Goal: Task Accomplishment & Management: Complete application form

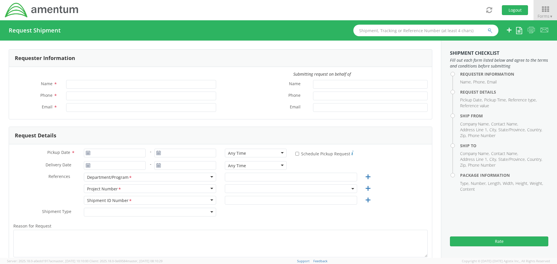
type input "Millie Greene"
type input "+1-301-310-7212"
type input "millie.greene@amentum.com"
select select "ADMN.100123.SVDSK"
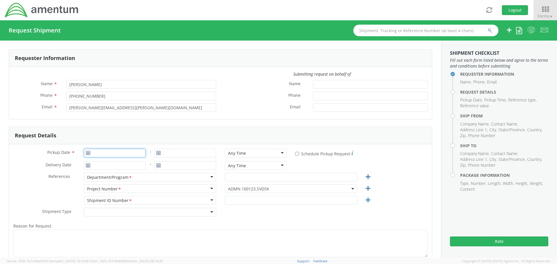
type input "09/04/2025"
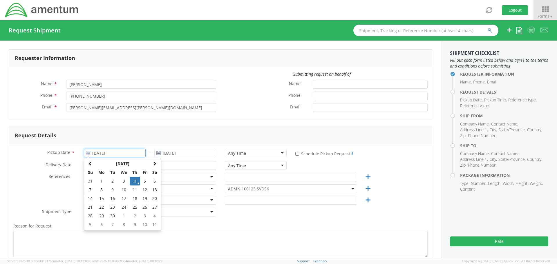
click at [111, 150] on input "09/04/2025" at bounding box center [115, 153] width 62 height 9
click at [132, 182] on td "4" at bounding box center [135, 181] width 10 height 9
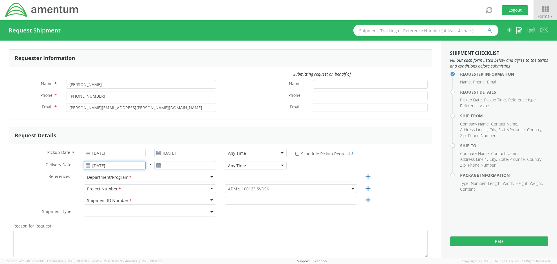
click at [126, 169] on input "09/04/2025" at bounding box center [115, 165] width 62 height 9
click at [146, 112] on td "5" at bounding box center [145, 111] width 10 height 9
type input "09/05/2025"
click at [251, 177] on input "text" at bounding box center [291, 177] width 132 height 9
type input "Caterpillar"
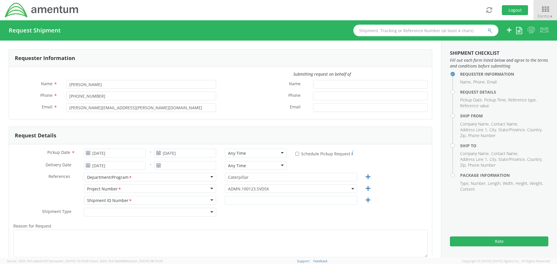
click at [233, 187] on span "ADMN.100123.SVDSK" at bounding box center [291, 189] width 126 height 6
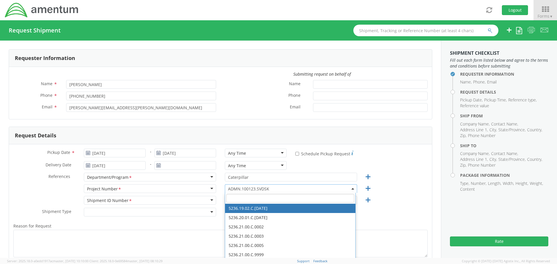
click at [229, 198] on input "search" at bounding box center [290, 198] width 128 height 9
paste input "4413.PG.660.FM.NN.OE10"
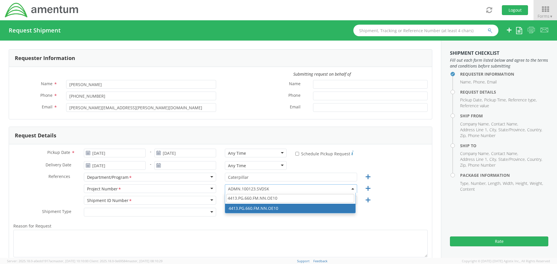
type input "4413.PG.660.FM.NN.OE10"
select select "4413.PG.660.FM.NN.OE10"
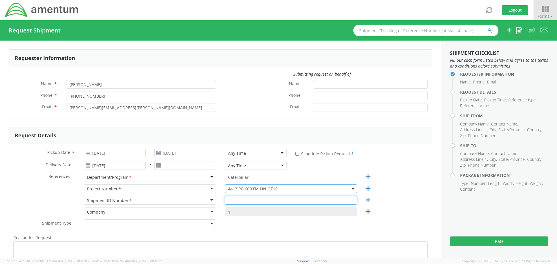
click at [237, 199] on input "text" at bounding box center [291, 200] width 132 height 9
type input "RITM0235923"
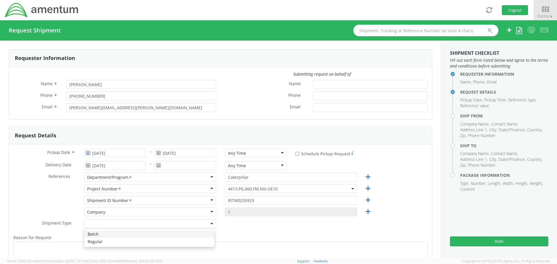
click at [115, 222] on div at bounding box center [150, 223] width 132 height 9
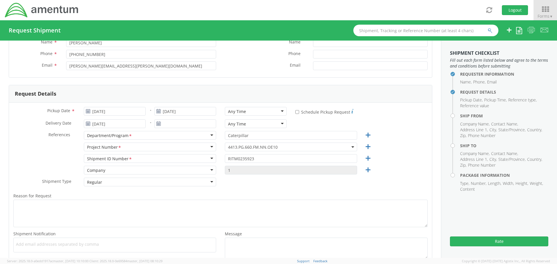
scroll to position [58, 0]
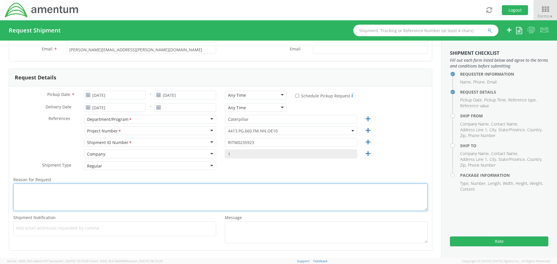
click at [86, 188] on textarea "Reason for Request *" at bounding box center [220, 198] width 414 height 28
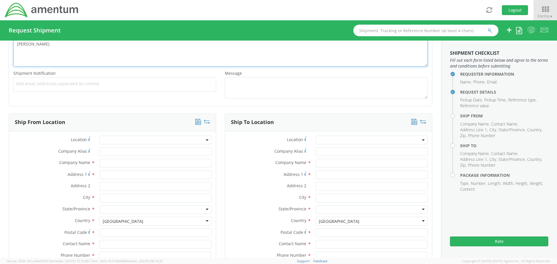
scroll to position [203, 0]
type textarea "Daniell Collinson"
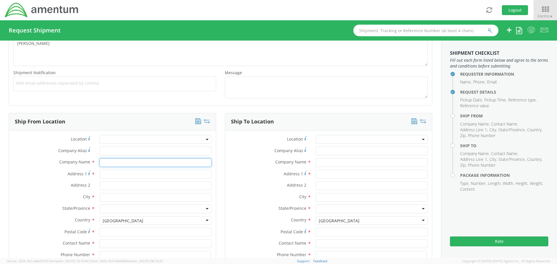
click at [106, 163] on input "text" at bounding box center [155, 162] width 112 height 9
type input "Amentum"
type input "19713 Midas Ct"
type input "Gaithersburg"
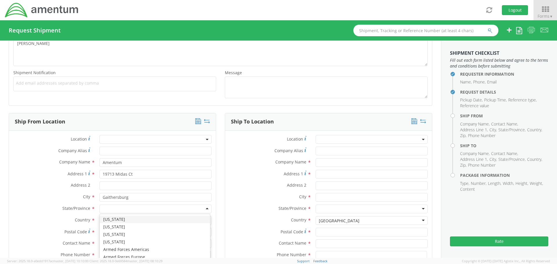
type input "m"
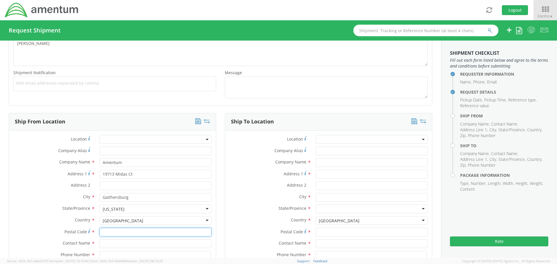
click at [110, 233] on input "Postal Code *" at bounding box center [155, 232] width 112 height 9
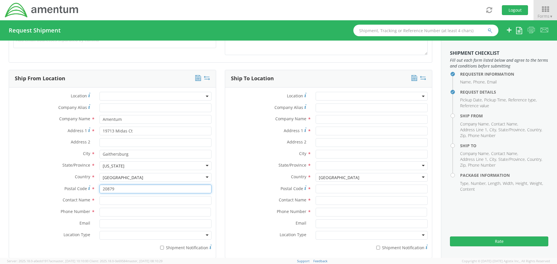
scroll to position [261, 0]
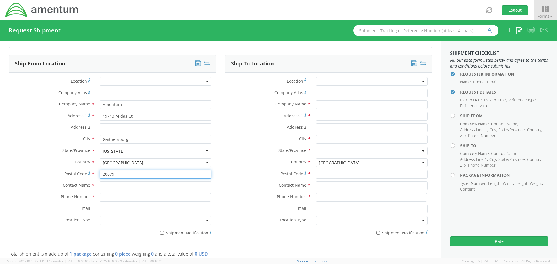
type input "20879"
click at [114, 184] on input "text" at bounding box center [155, 185] width 112 height 9
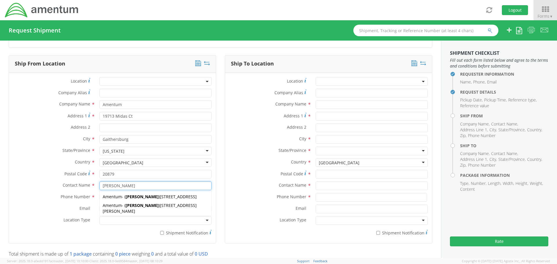
type input "Millie Greene"
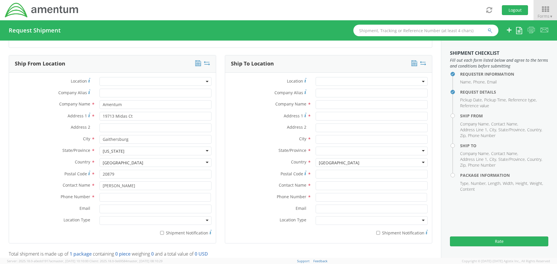
click at [81, 188] on label "Contact Name *" at bounding box center [52, 185] width 86 height 8
click at [105, 196] on input at bounding box center [154, 197] width 111 height 9
type input "3013107212"
click at [101, 205] on input "Email *" at bounding box center [155, 209] width 112 height 9
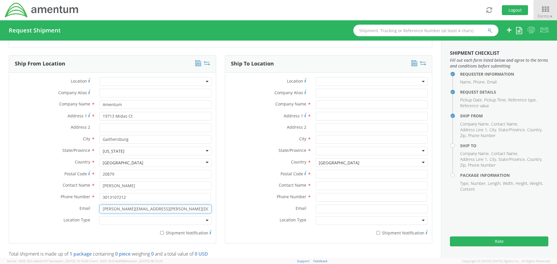
type input "Millie.Greene@amentum.com"
click at [86, 224] on div "Location Type * Business Military Residential" at bounding box center [112, 220] width 207 height 9
click at [104, 220] on div at bounding box center [155, 220] width 112 height 9
click at [161, 232] on input "* Shipment Notification" at bounding box center [162, 233] width 4 height 4
checkbox input "true"
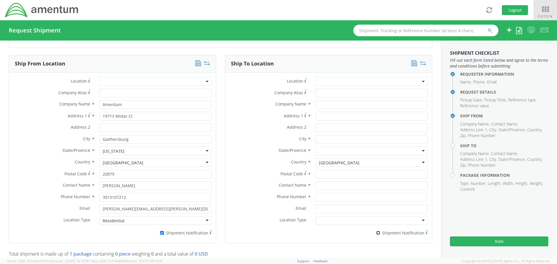
click at [377, 232] on input "* Shipment Notification" at bounding box center [378, 233] width 4 height 4
checkbox input "true"
click at [324, 105] on input "text" at bounding box center [371, 104] width 112 height 9
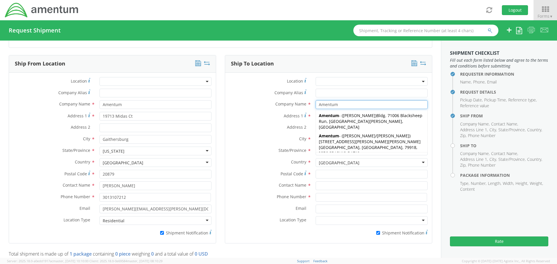
type input "Amentum"
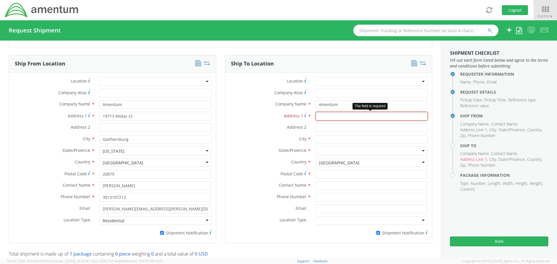
click at [329, 116] on input "Address 1 *" at bounding box center [371, 116] width 112 height 9
paste input "28194 Caterpillar Lane"
type input "28194 Caterpillar Lane"
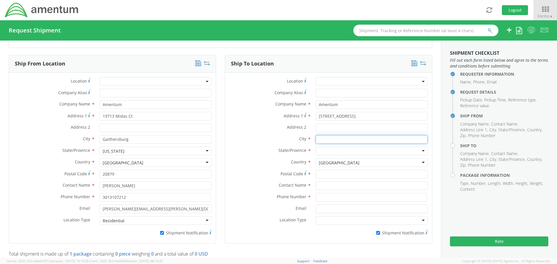
click at [317, 139] on input "text" at bounding box center [371, 139] width 112 height 9
paste input "Washington"
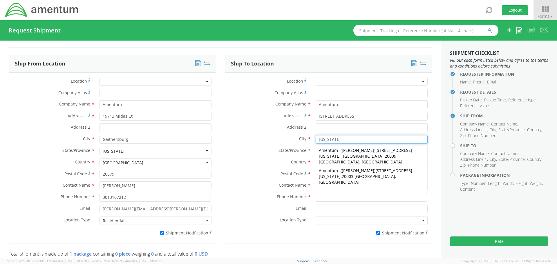
type input "Washington"
click at [283, 156] on div "State/Province * Alabama Alaska Arizona Arkansas Armed Forces Americas Armed Fo…" at bounding box center [328, 153] width 207 height 12
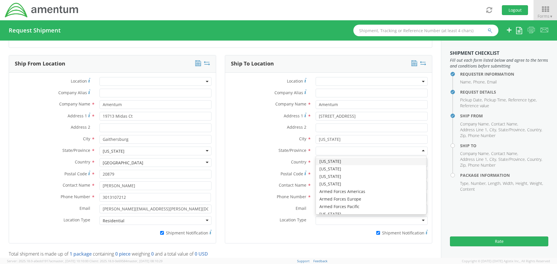
click at [327, 154] on div at bounding box center [371, 151] width 112 height 9
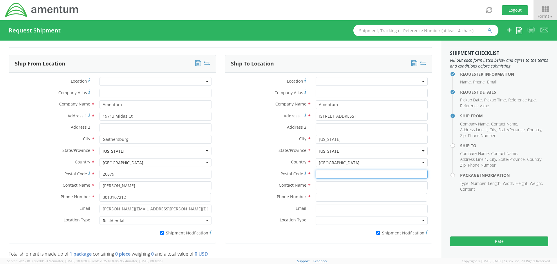
click at [326, 171] on input "Postal Code *" at bounding box center [371, 174] width 112 height 9
type input "61571"
click at [331, 189] on input "text" at bounding box center [371, 185] width 112 height 9
type input "Merra Hall"
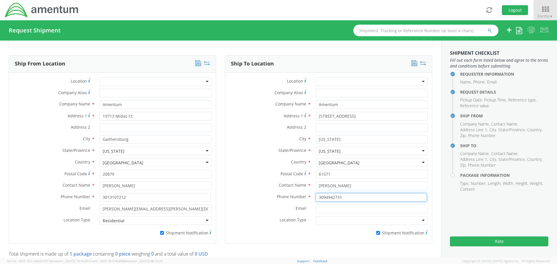
type input "3094942731"
click at [337, 208] on input "Email *" at bounding box center [371, 209] width 112 height 9
click at [328, 207] on input "Email *" at bounding box center [371, 209] width 112 height 9
paste input "merra.hall@amentum.com"
type input "merra.hall@amentum.com"
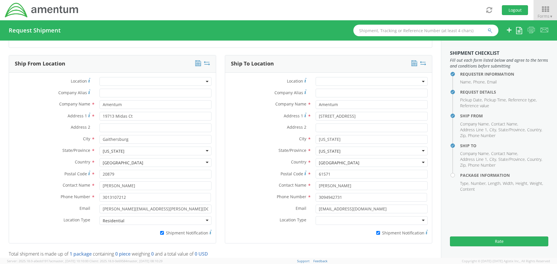
click at [325, 216] on div at bounding box center [371, 220] width 112 height 9
click at [326, 218] on div "Residential" at bounding box center [330, 221] width 22 height 6
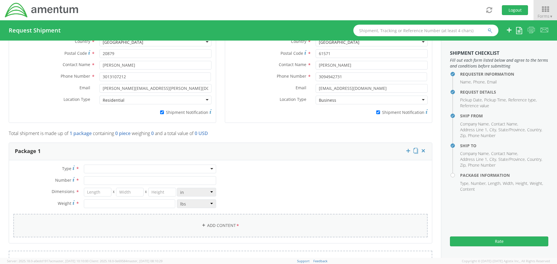
scroll to position [435, 0]
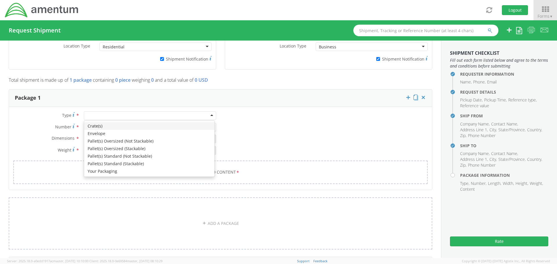
click at [89, 117] on div at bounding box center [150, 115] width 132 height 9
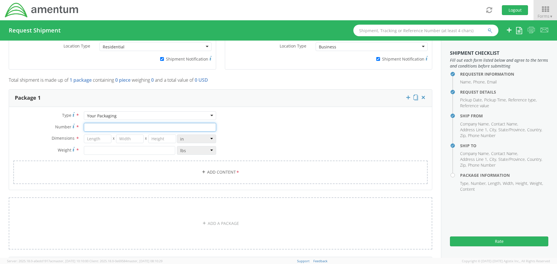
click at [97, 125] on input "Number *" at bounding box center [150, 127] width 132 height 9
type input "1"
click at [99, 137] on input "number" at bounding box center [98, 139] width 28 height 9
type input "9"
type input "6"
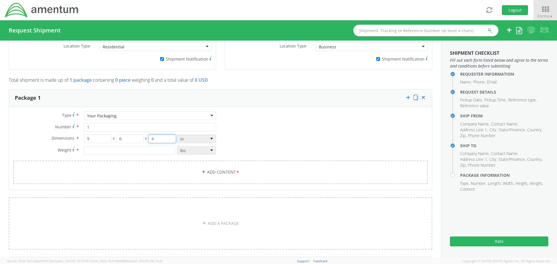
type input "4"
click at [95, 150] on input "number" at bounding box center [129, 150] width 91 height 9
type input "1"
click at [221, 170] on link "Add Content *" at bounding box center [220, 172] width 414 height 23
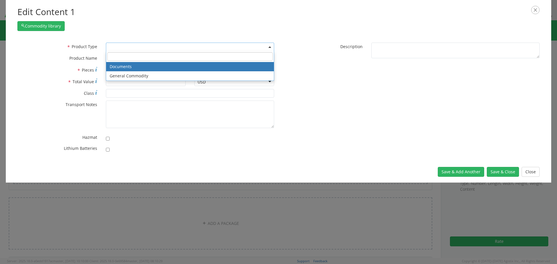
click at [118, 46] on span at bounding box center [190, 47] width 168 height 9
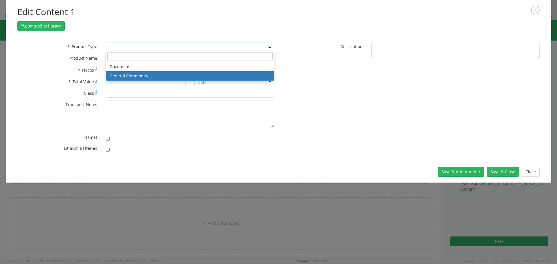
select select "COMMODITY"
type input "General Commodity"
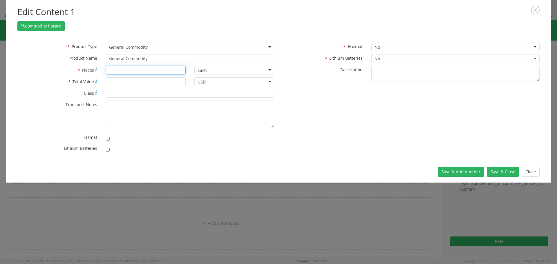
click at [117, 72] on input "* Pieces" at bounding box center [146, 70] width 80 height 9
type input "1"
click at [123, 83] on input "* Total Value" at bounding box center [146, 81] width 80 height 9
type input "350.00"
click at [376, 57] on div "No" at bounding box center [377, 59] width 6 height 6
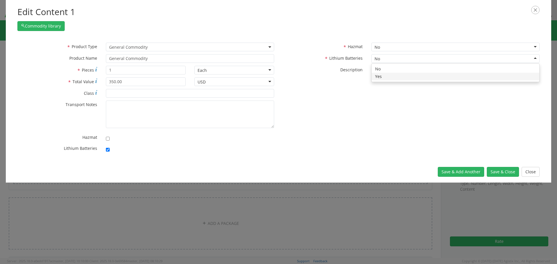
checkbox input "true"
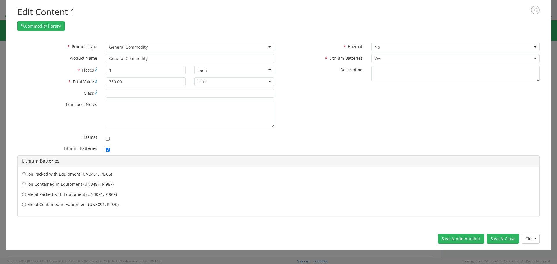
click at [21, 185] on div "Ion Contained in Equipment (UN3481, PI967)" at bounding box center [278, 184] width 521 height 7
click at [26, 184] on label "Ion Contained in Equipment (UN3481, PI967)" at bounding box center [278, 184] width 513 height 6
click at [26, 184] on input "Ion Contained in Equipment (UN3481, PI967)" at bounding box center [24, 184] width 4 height 6
radio input "true"
click at [499, 239] on button "Save & Close" at bounding box center [503, 239] width 32 height 10
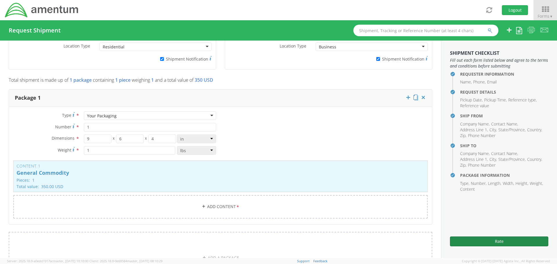
click at [494, 239] on button "Rate" at bounding box center [499, 242] width 98 height 10
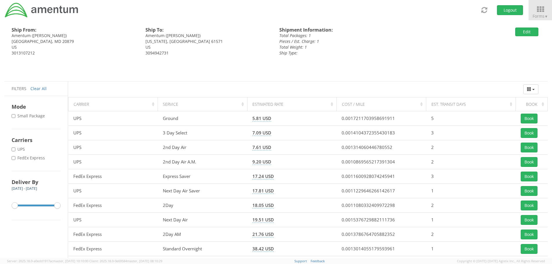
click at [38, 157] on label "* FedEx Express" at bounding box center [29, 158] width 35 height 6
click at [15, 157] on input "* FedEx Express" at bounding box center [14, 158] width 4 height 4
checkbox input "true"
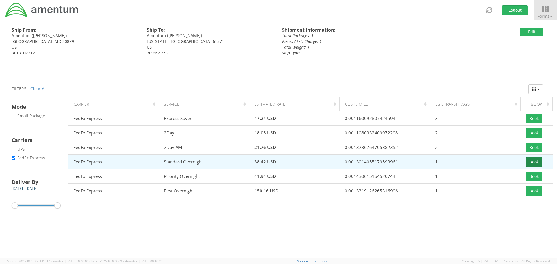
click at [532, 164] on button "Book" at bounding box center [533, 162] width 17 height 10
